Goal: Check status: Check status

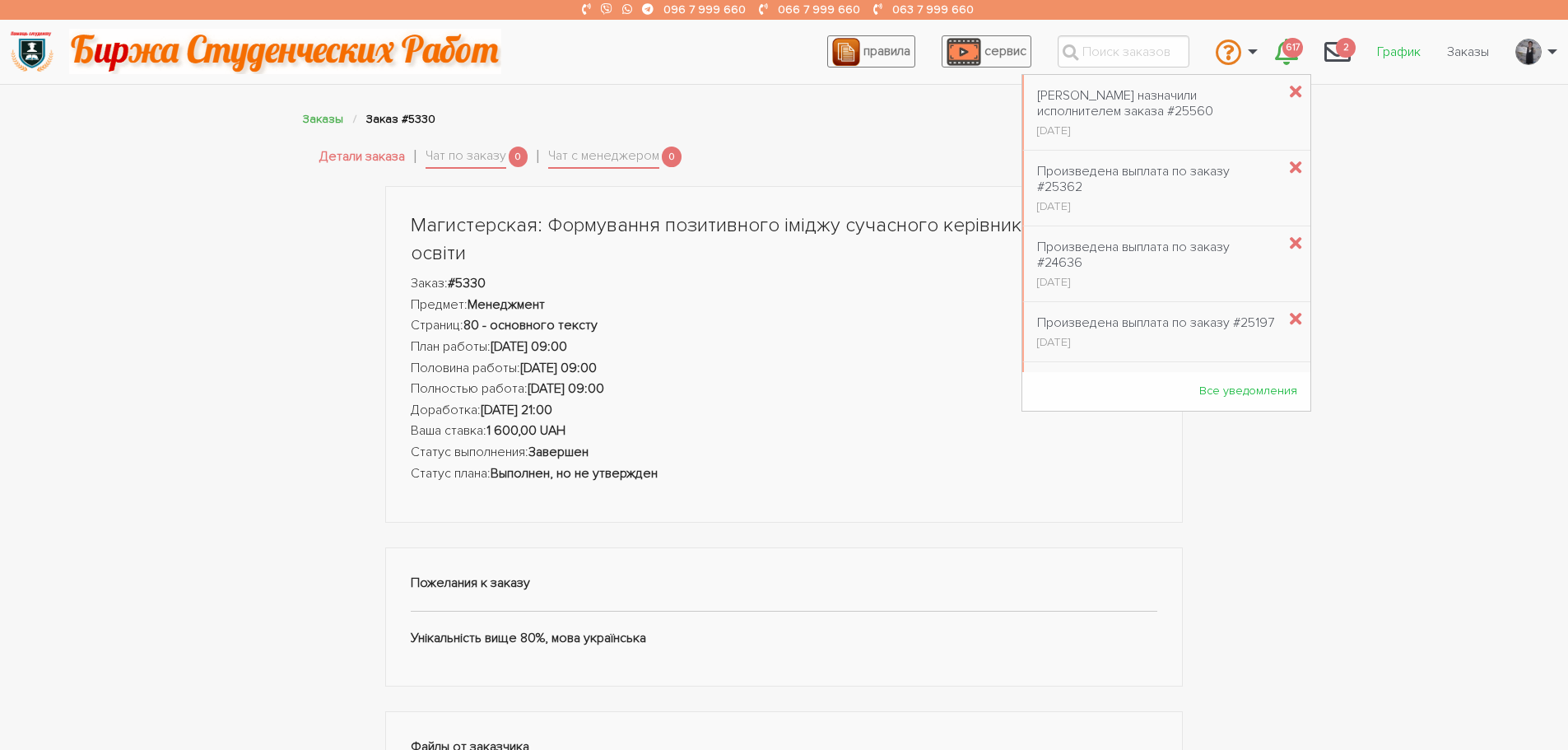
click at [1377, 52] on link "График" at bounding box center [1399, 53] width 70 height 32
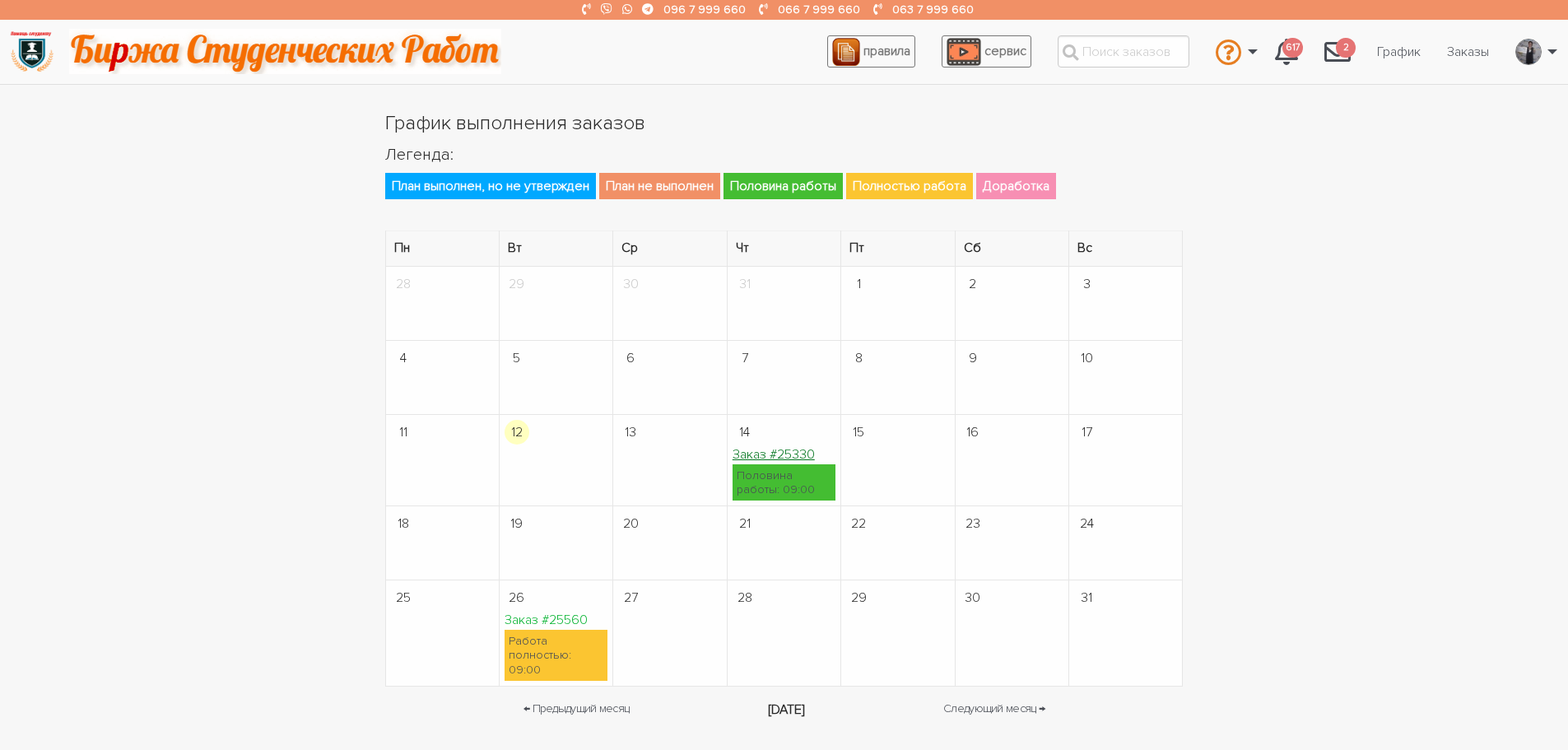
click at [767, 451] on link "Заказ #25330" at bounding box center [774, 454] width 82 height 17
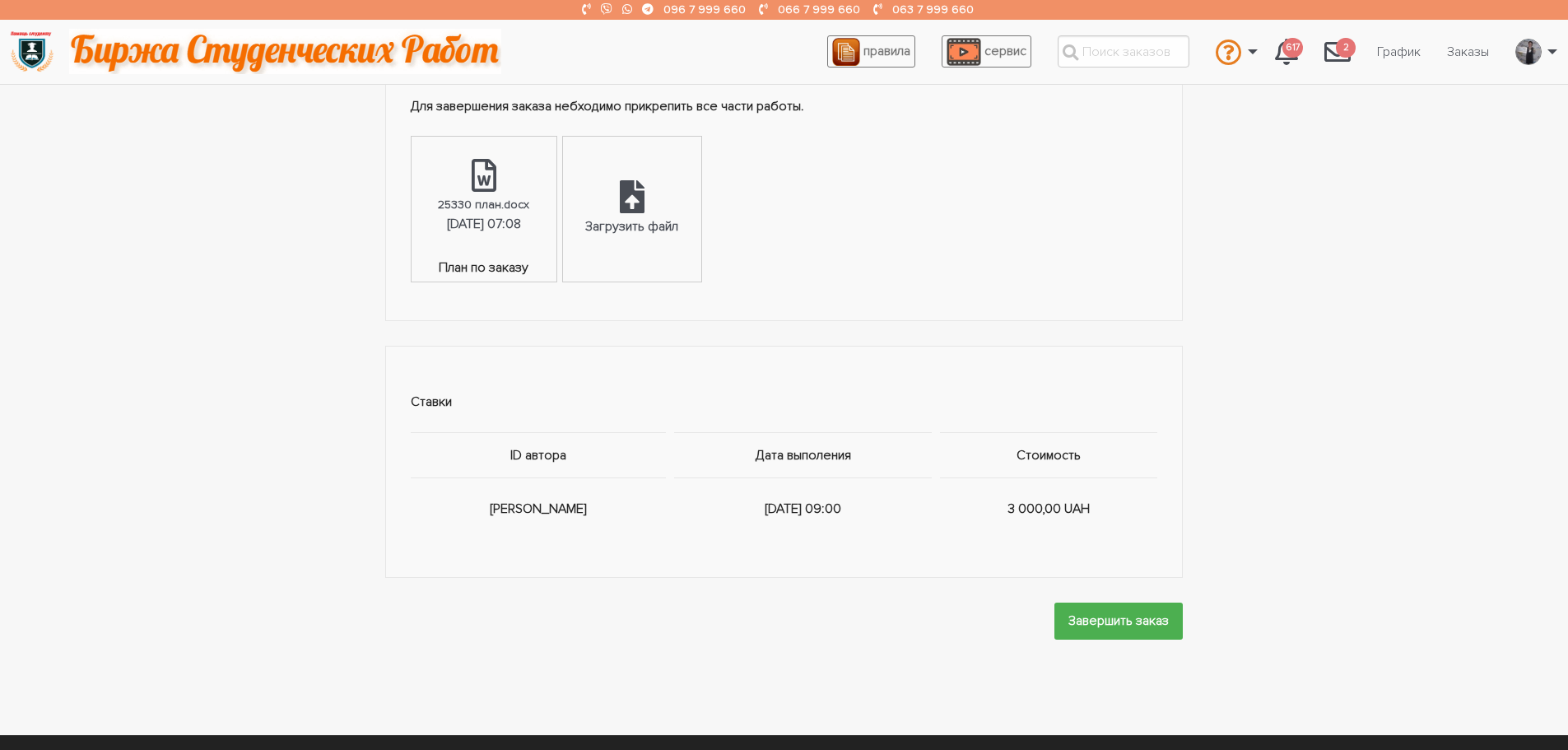
scroll to position [741, 0]
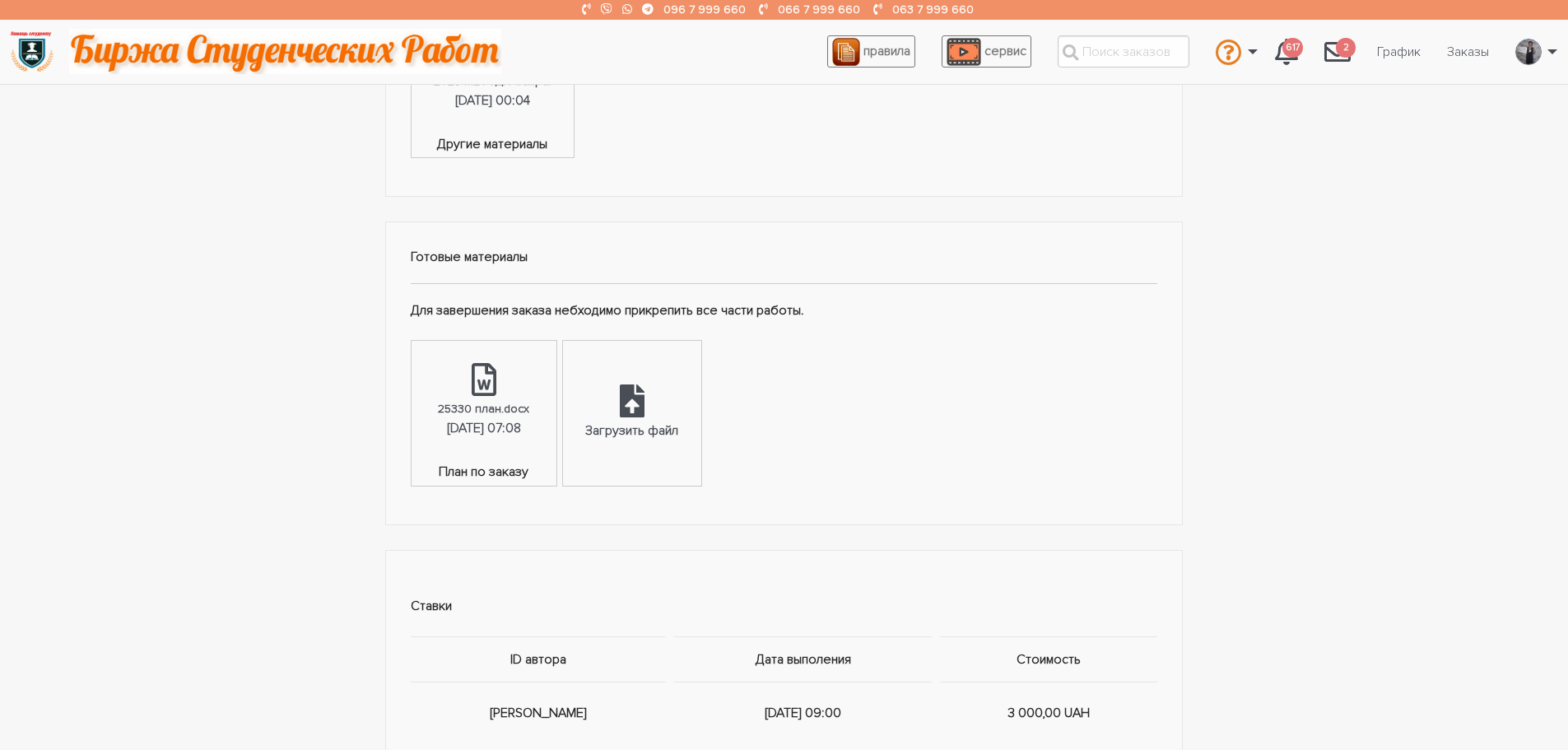
drag, startPoint x: 466, startPoint y: 3, endPoint x: 1470, endPoint y: 136, distance: 1012.8
click at [1470, 136] on div "Диплом: Гендерні особливості лідерського потенціалу співробітників органів прок…" at bounding box center [784, 151] width 1568 height 1412
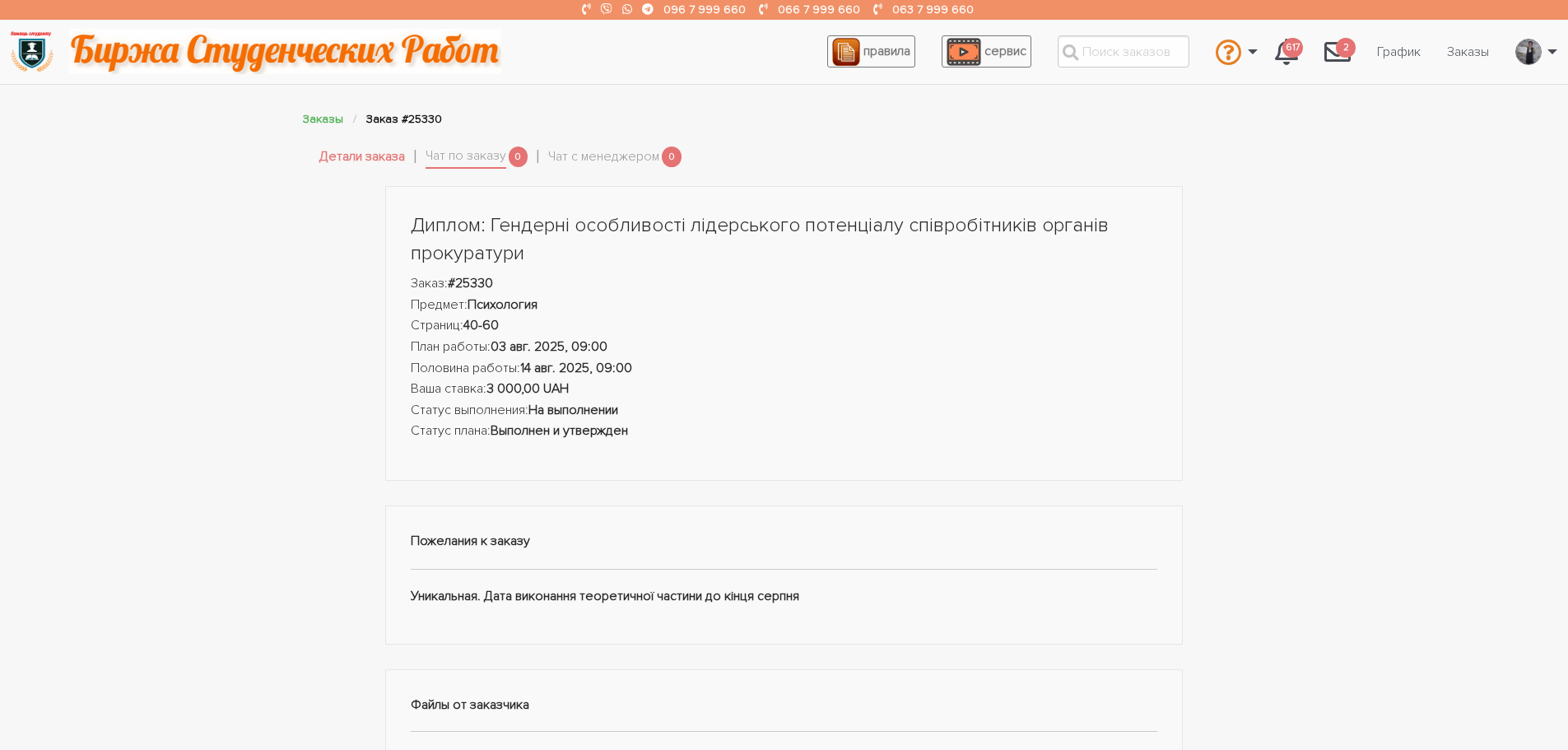
scroll to position [741, 0]
